Goal: Navigation & Orientation: Understand site structure

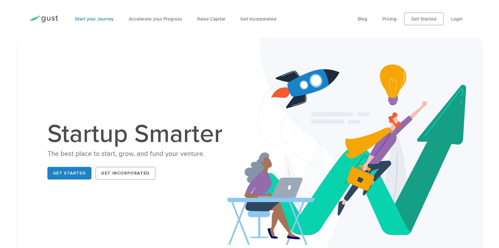
click at [91, 20] on link "Start your Journey" at bounding box center [94, 19] width 39 height 6
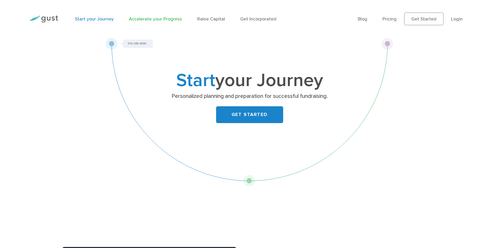
click at [160, 17] on link "Accelerate your Progress" at bounding box center [155, 19] width 53 height 6
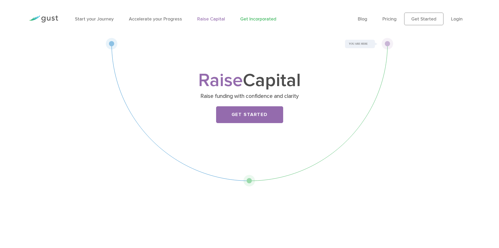
click at [252, 19] on link "Get Incorporated" at bounding box center [258, 19] width 36 height 6
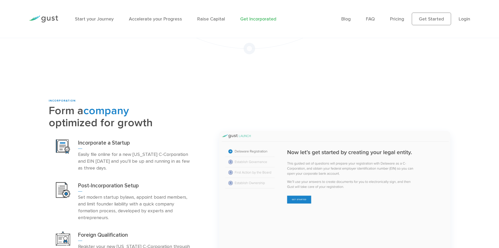
scroll to position [131, 0]
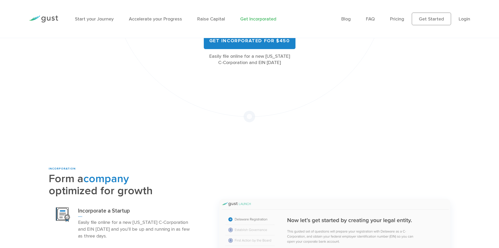
click at [44, 16] on img at bounding box center [43, 18] width 29 height 7
